Goal: Transaction & Acquisition: Purchase product/service

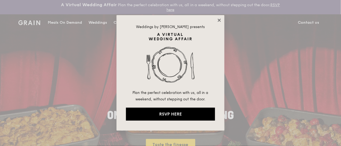
click at [218, 20] on icon at bounding box center [219, 20] width 5 height 5
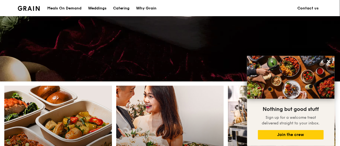
scroll to position [228, 0]
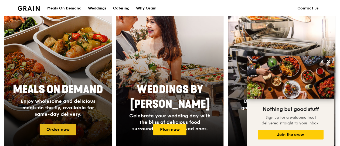
click at [61, 127] on link "Order now" at bounding box center [58, 129] width 37 height 11
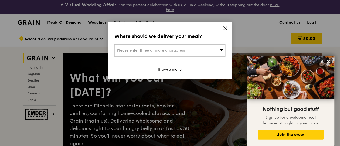
click at [219, 50] on div "Please enter three or more characters" at bounding box center [169, 50] width 111 height 12
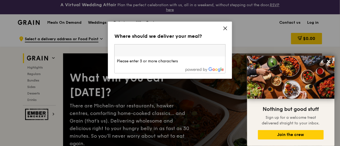
click at [224, 28] on icon at bounding box center [225, 28] width 5 height 5
